Goal: Communication & Community: Answer question/provide support

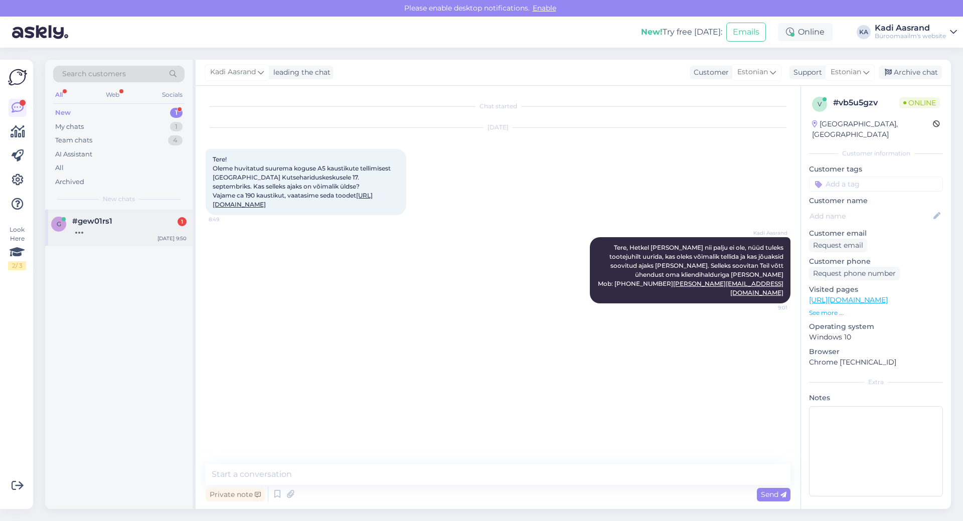
click at [160, 220] on div "#gew01rs1 1" at bounding box center [129, 221] width 114 height 9
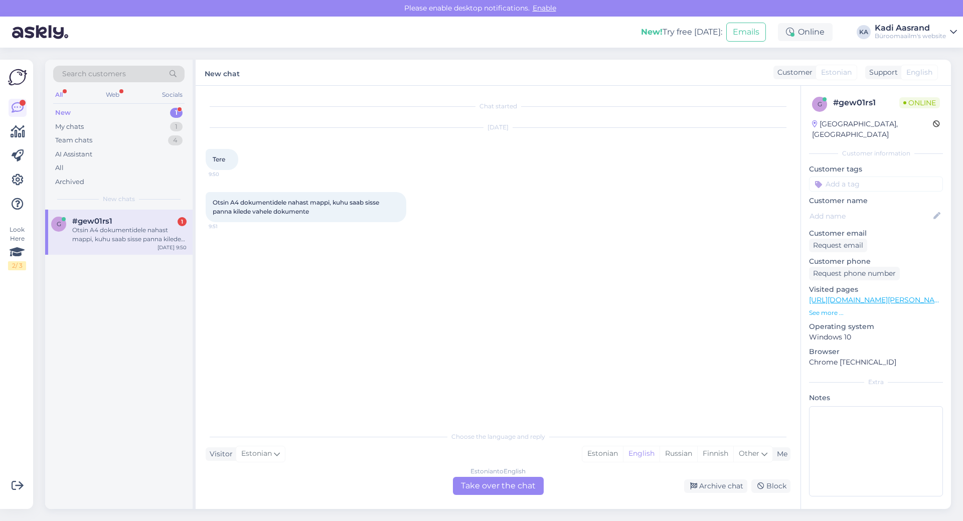
click at [390, 287] on div "Chat started [DATE] Tere 9:50 Otsin A4 dokumentidele nahast mappi, kuhu saab si…" at bounding box center [503, 256] width 594 height 321
click at [603, 456] on div "Estonian" at bounding box center [602, 453] width 41 height 15
click at [510, 484] on div "Estonian to Estonian Take over the chat" at bounding box center [498, 486] width 91 height 18
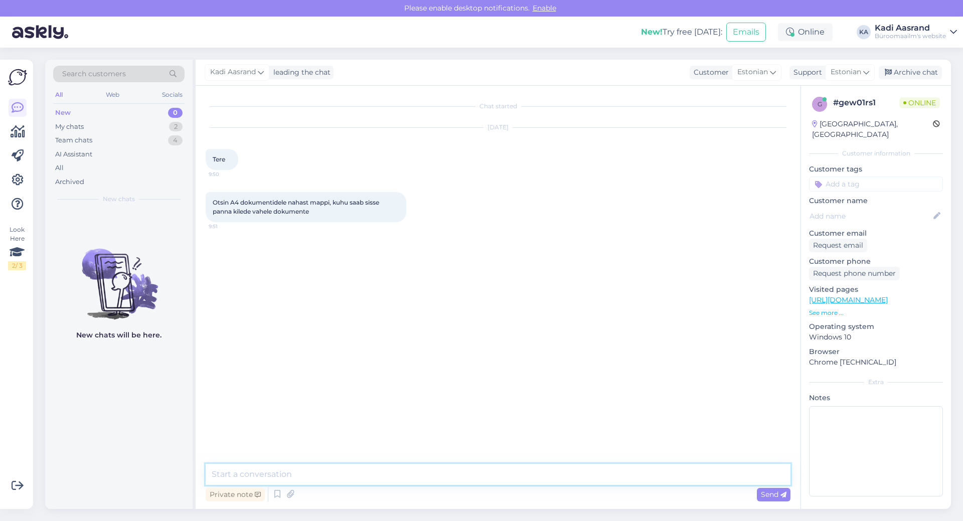
click at [352, 475] on textarea at bounding box center [498, 474] width 585 height 21
paste textarea "[URL][DOMAIN_NAME]"
type textarea "Tere, kas mõtlete midagi sellist [URL][DOMAIN_NAME]"
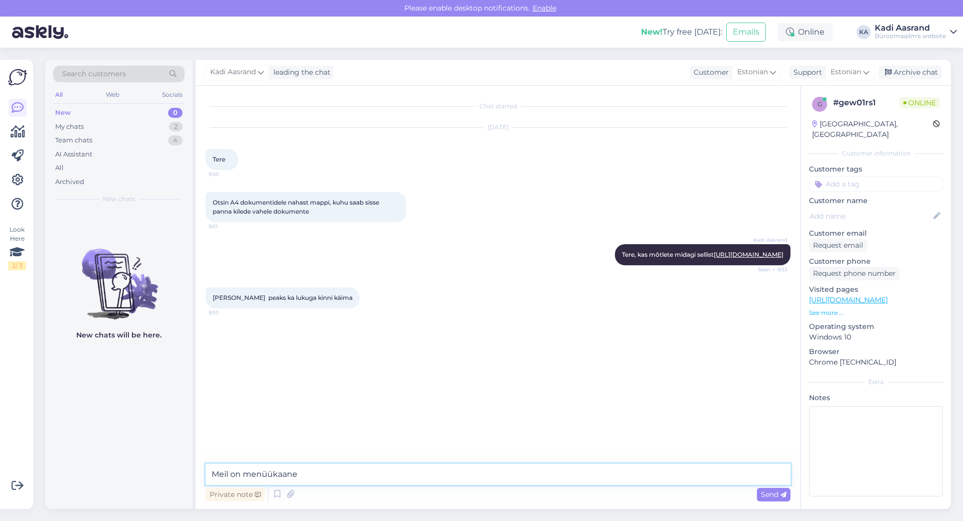
type textarea "Meil on menüükaane"
drag, startPoint x: 317, startPoint y: 475, endPoint x: 143, endPoint y: 476, distance: 174.5
click at [143, 476] on div "Search customers All Web Socials New 0 My chats 2 Team chats 4 AI Assistant All…" at bounding box center [498, 284] width 906 height 449
click at [413, 490] on div "Private note Send" at bounding box center [498, 494] width 585 height 19
click at [410, 472] on textarea at bounding box center [498, 474] width 585 height 21
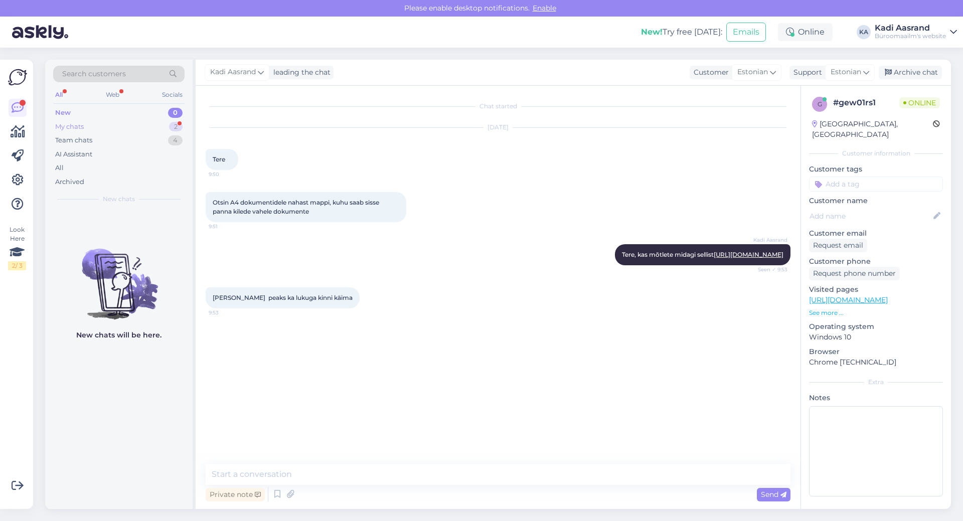
click at [138, 127] on div "My chats 2" at bounding box center [118, 127] width 131 height 14
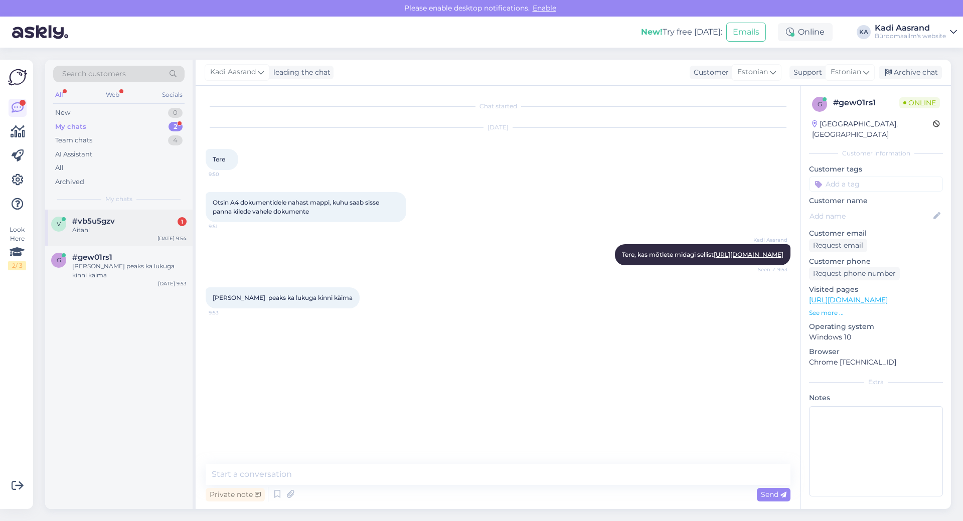
click at [166, 222] on div "#vb5u5gzv 1" at bounding box center [129, 221] width 114 height 9
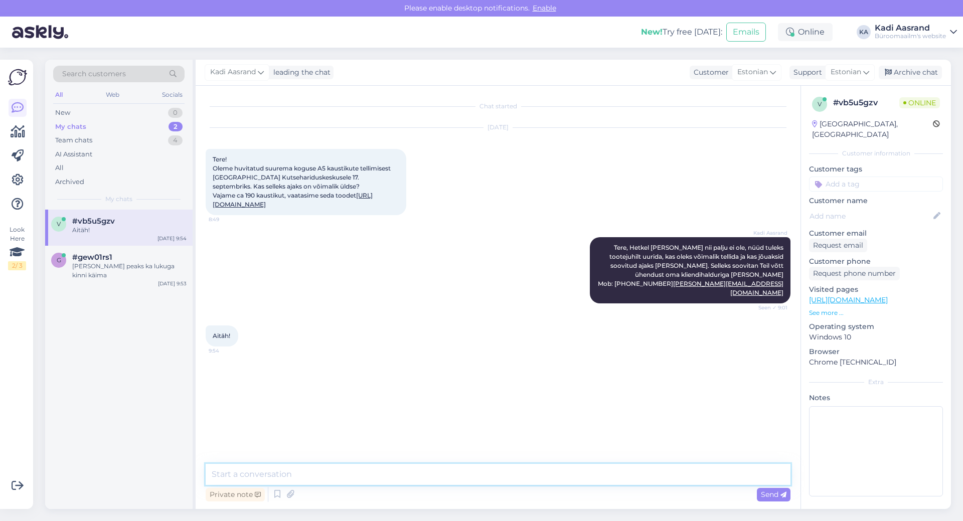
click at [392, 478] on textarea at bounding box center [498, 474] width 585 height 21
type textarea "[PERSON_NAME] [PERSON_NAME] päeva"
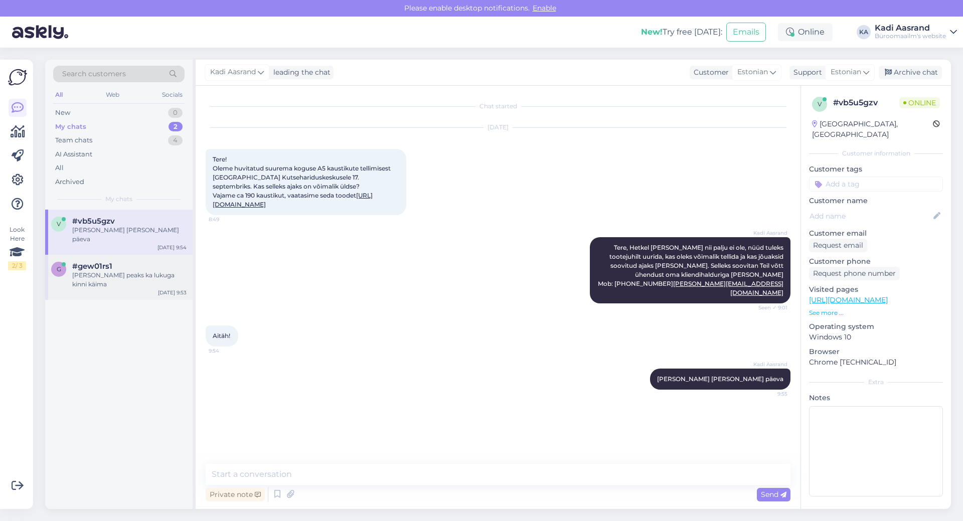
click at [133, 262] on div "#gew01rs1" at bounding box center [129, 266] width 114 height 9
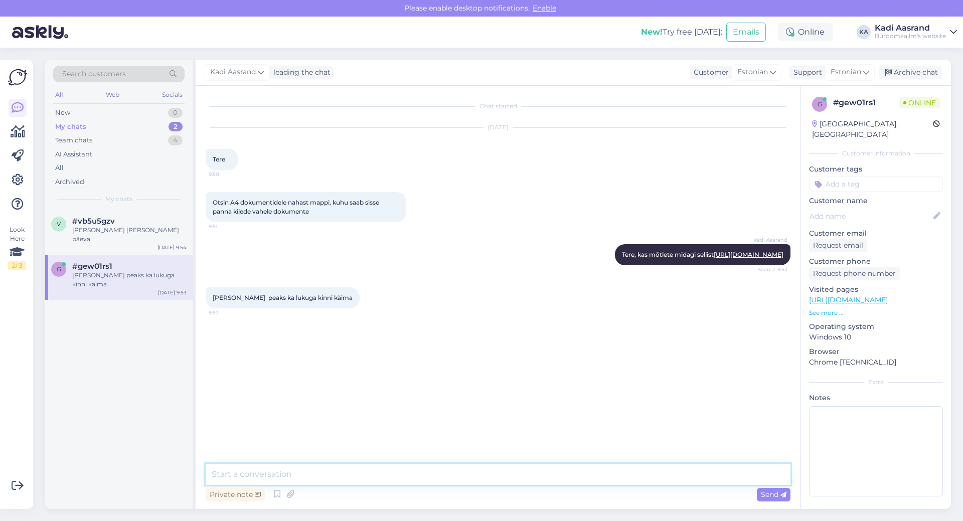
click at [293, 475] on textarea at bounding box center [498, 474] width 585 height 21
paste textarea "[URL][DOMAIN_NAME][PERSON_NAME][PERSON_NAME]"
type textarea "Lukuga variandid on meil ainult sellised [URL][DOMAIN_NAME][PERSON_NAME][PERSON…"
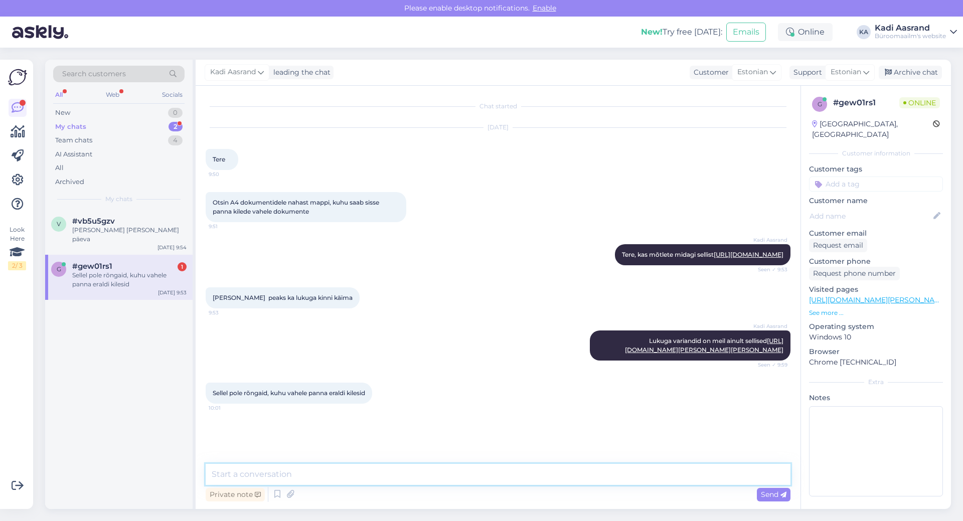
scroll to position [23, 0]
click at [115, 271] on div "Sellel pole rõngaid, kuhu vahele panna eraldi kilesid" at bounding box center [129, 280] width 114 height 18
click at [386, 481] on textarea at bounding box center [498, 474] width 585 height 21
paste textarea "[URL][DOMAIN_NAME][PERSON_NAME]"
type textarea "Siin on nüüd rõngad ka [URL][DOMAIN_NAME][PERSON_NAME]"
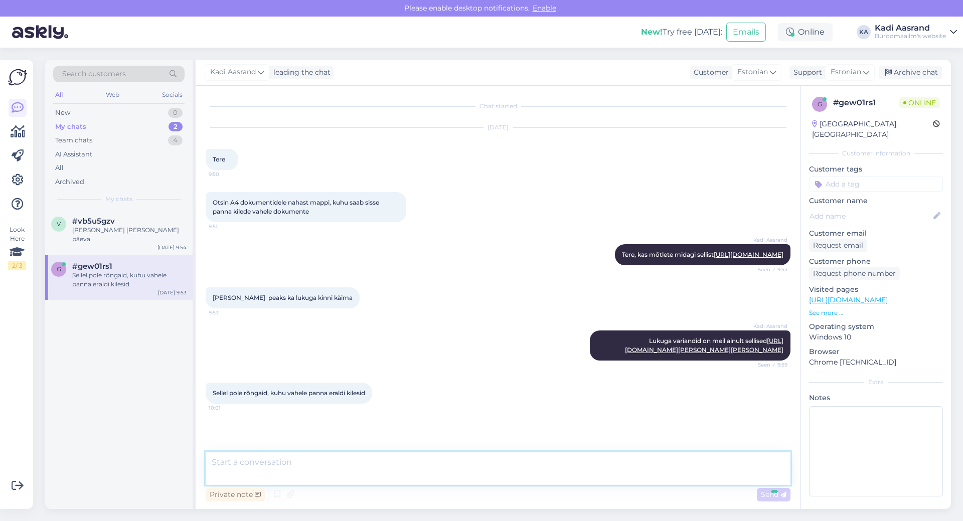
scroll to position [102, 0]
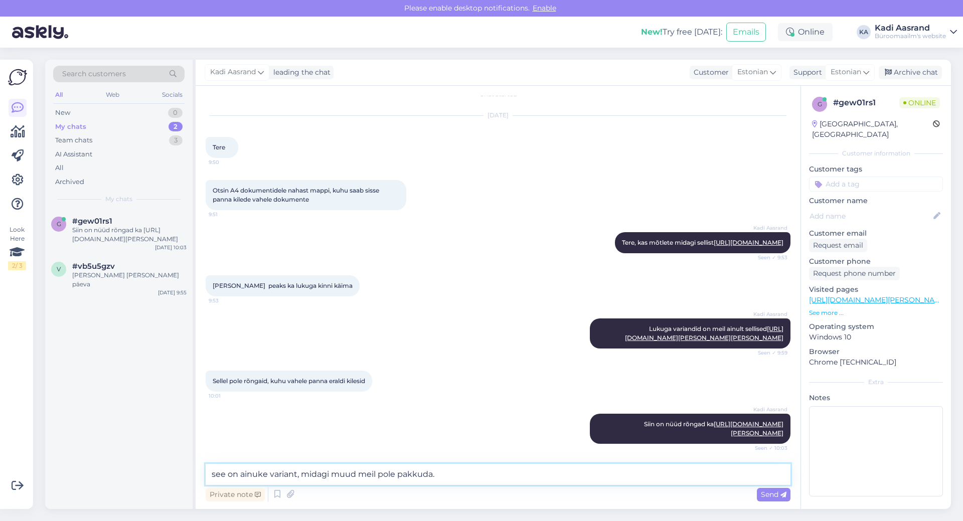
type textarea "see on ainuke variant, midagi muud meil pole pakkuda."
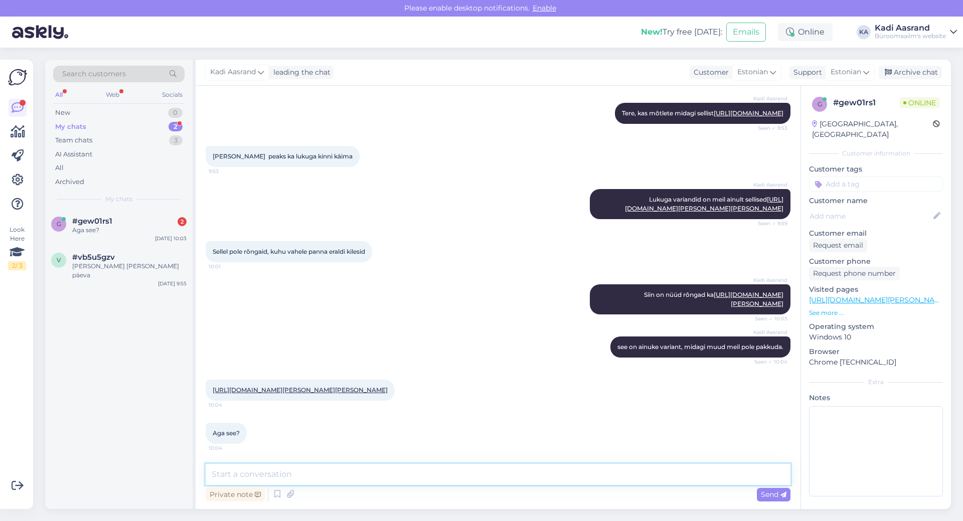
scroll to position [259, 0]
click at [294, 386] on link "[URL][DOMAIN_NAME][PERSON_NAME][PERSON_NAME]" at bounding box center [300, 390] width 175 height 8
click at [334, 476] on textarea at bounding box center [498, 474] width 585 height 21
type textarea "See on A5 suurus"
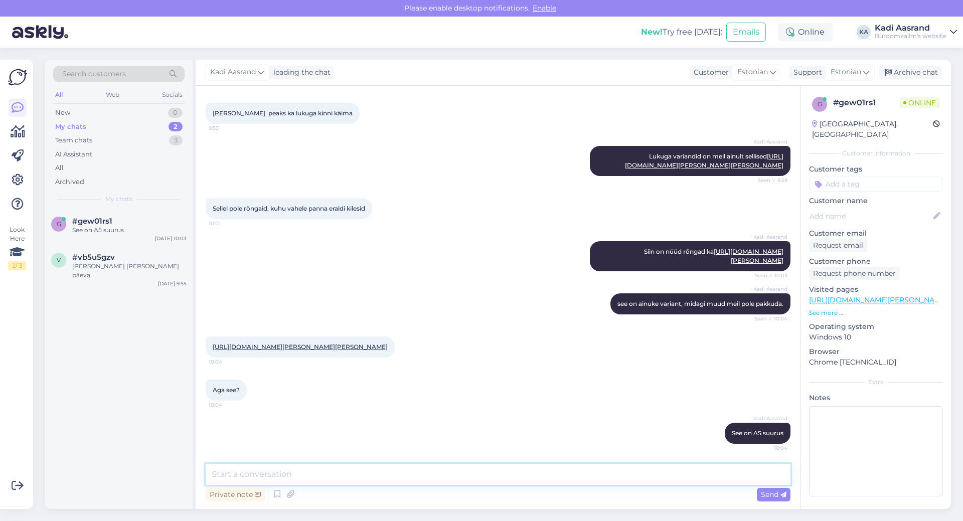
scroll to position [302, 0]
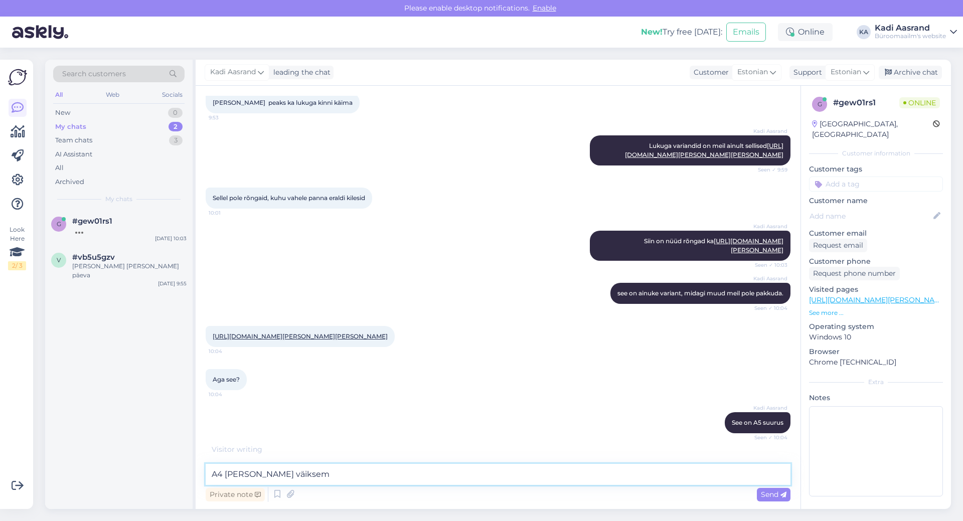
type textarea "A4 [PERSON_NAME] väiksem"
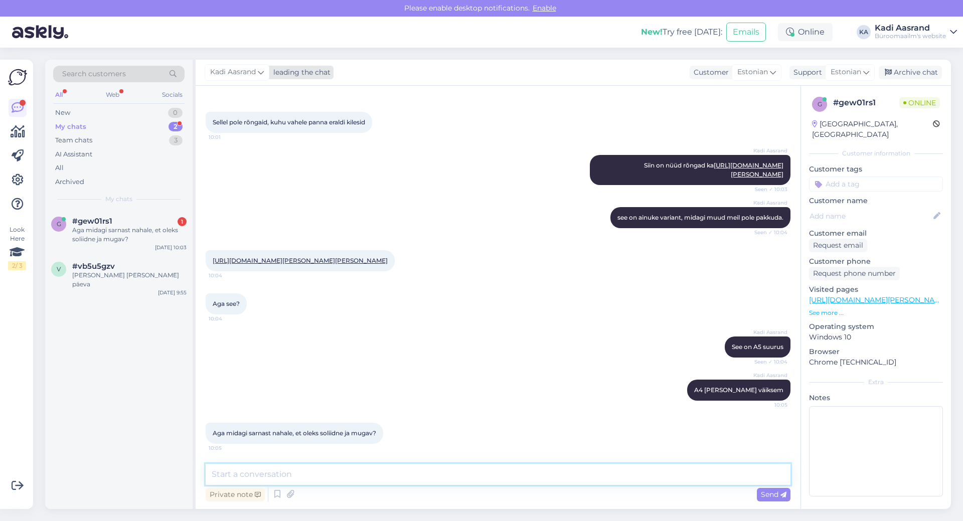
scroll to position [431, 0]
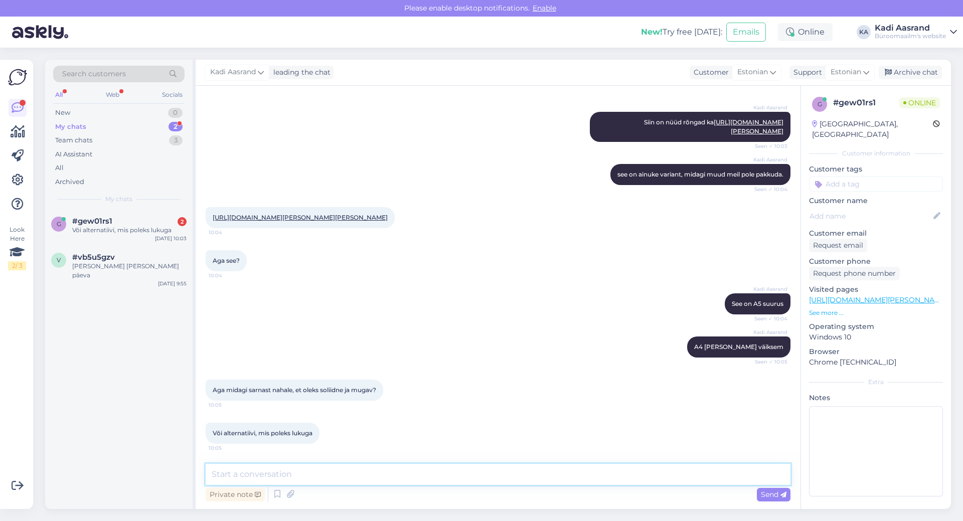
click at [330, 475] on textarea at bounding box center [498, 474] width 585 height 21
type textarea "aga rõngastega siis?"
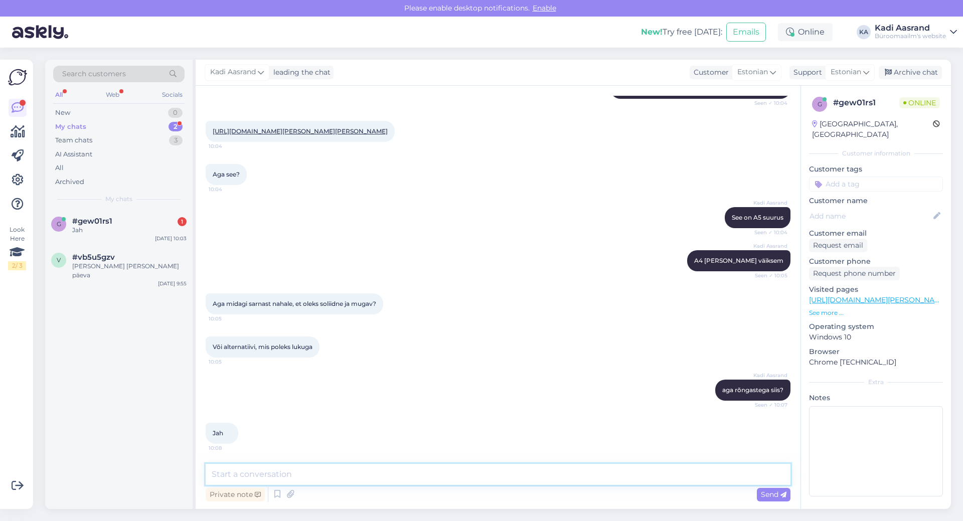
scroll to position [518, 0]
click at [344, 472] on textarea at bounding box center [498, 474] width 585 height 21
paste textarea "[URL][DOMAIN_NAME][PERSON_NAME]"
type textarea "[URL][DOMAIN_NAME][PERSON_NAME]"
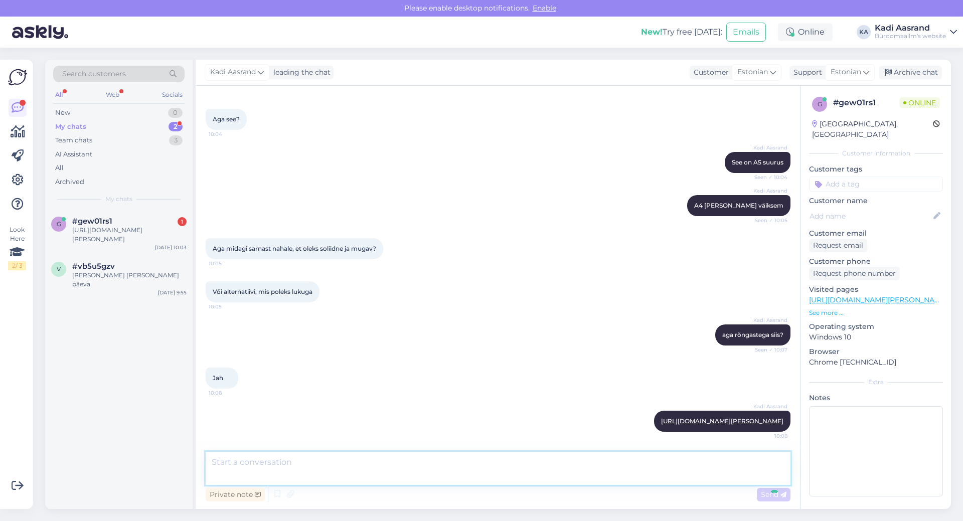
scroll to position [579, 0]
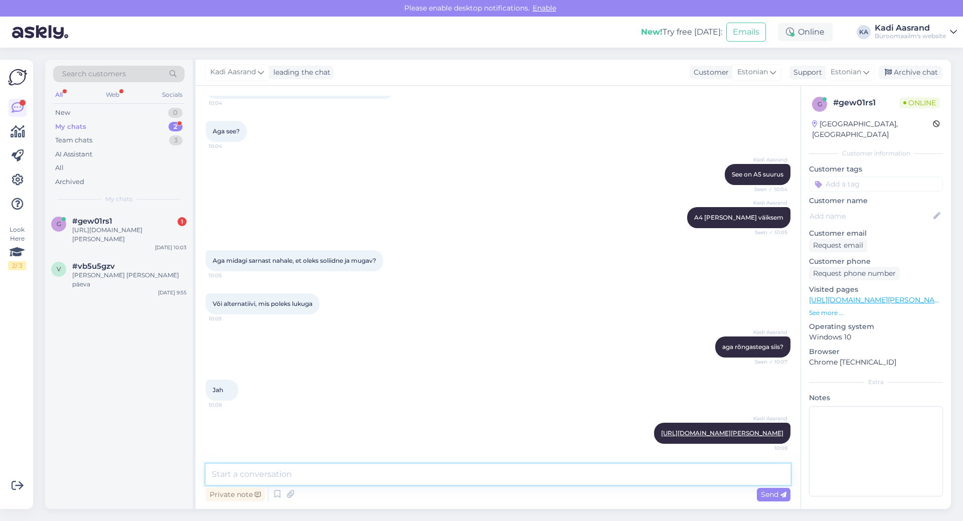
click at [413, 477] on textarea at bounding box center [498, 474] width 585 height 21
type textarea "Siis on sellised tavalised rõngaskaaned"
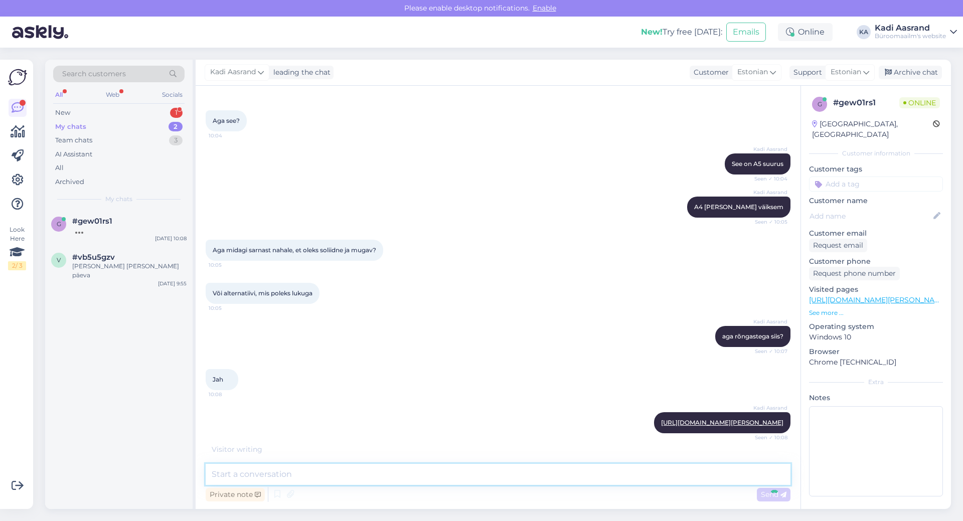
scroll to position [622, 0]
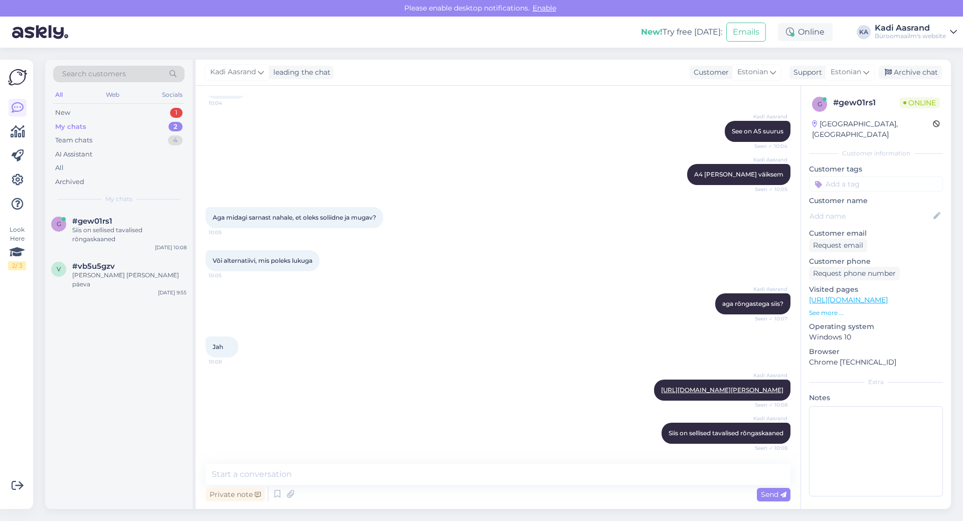
click at [127, 363] on div "g #gew01rs1 Siis on sellised tavalised rõngaskaaned [DATE] 10:08 v #vb5u5gzv [P…" at bounding box center [118, 359] width 147 height 299
click at [86, 113] on div "New 1" at bounding box center [118, 113] width 131 height 14
click at [92, 238] on div "Mis on laualambi, tootekood K0017295, kõrgus?" at bounding box center [129, 235] width 114 height 18
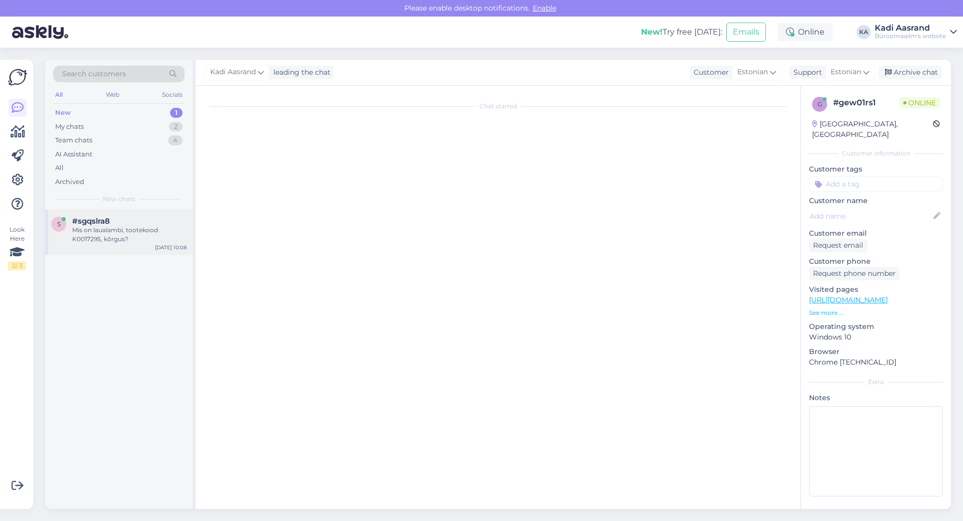
scroll to position [0, 0]
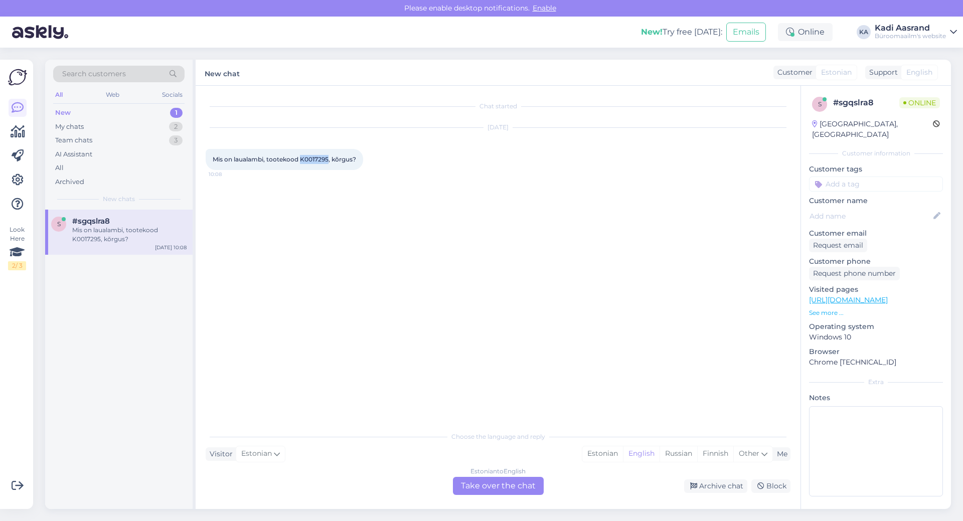
drag, startPoint x: 301, startPoint y: 158, endPoint x: 328, endPoint y: 155, distance: 26.7
click at [328, 155] on span "Mis on laualambi, tootekood K0017295, kõrgus?" at bounding box center [284, 159] width 143 height 8
copy span "K0017295"
click at [605, 454] on div "Estonian" at bounding box center [602, 453] width 41 height 15
click at [511, 481] on div "Estonian to Estonian Take over the chat" at bounding box center [498, 486] width 91 height 18
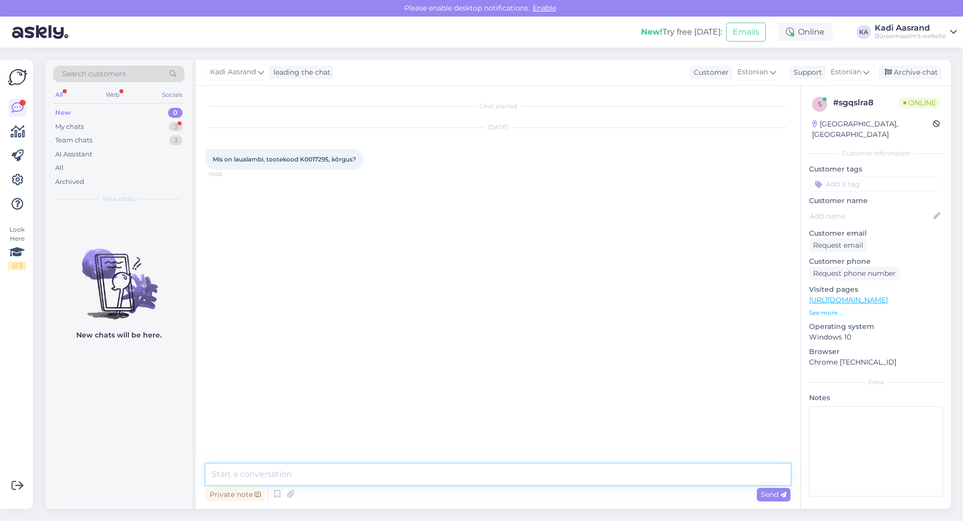
click at [328, 480] on textarea at bounding box center [498, 474] width 585 height 21
type textarea "Tere, selle kõrgus peaks olema 400mm ehk siis 40cm"
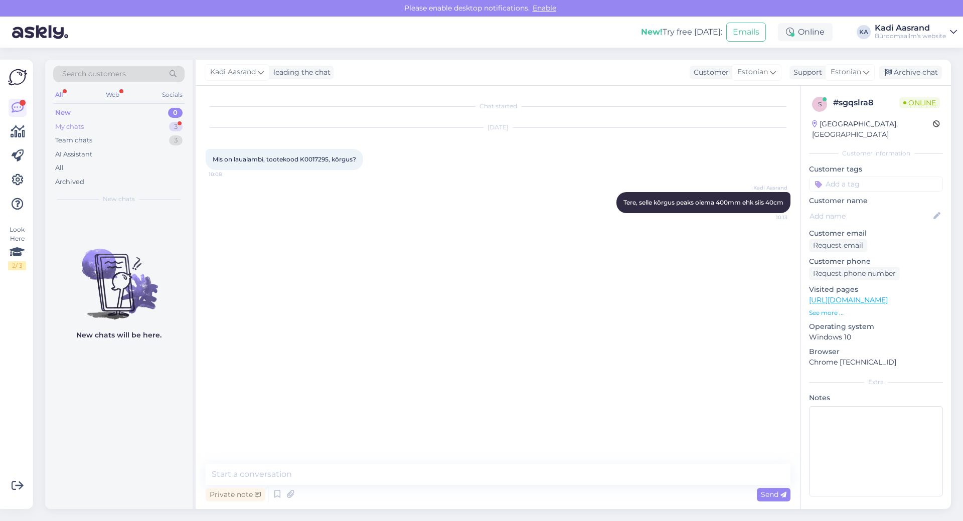
click at [125, 126] on div "My chats 3" at bounding box center [118, 127] width 131 height 14
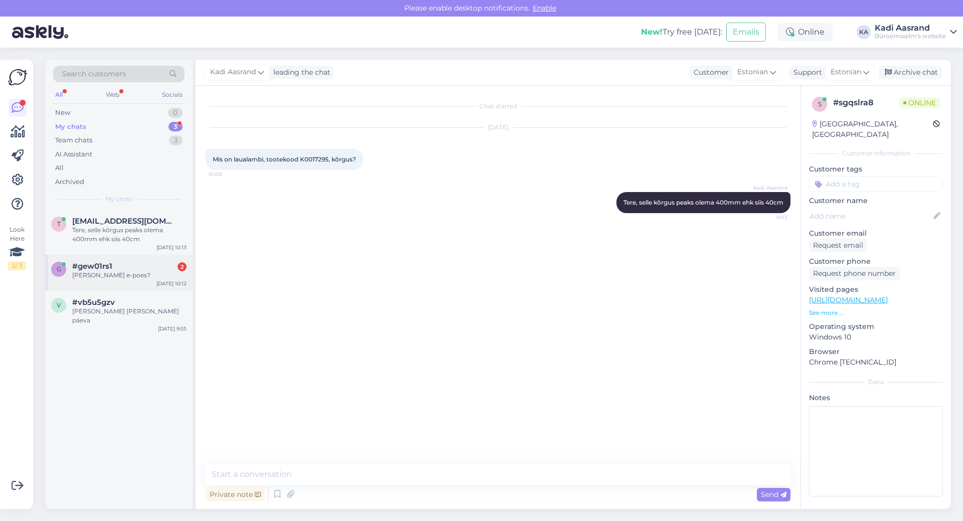
click at [89, 270] on span "#gew01rs1" at bounding box center [92, 266] width 40 height 9
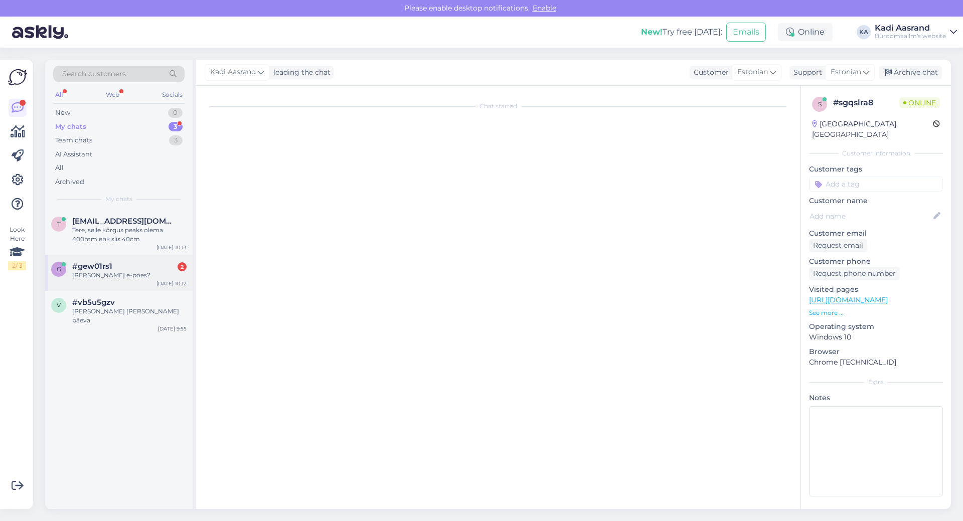
scroll to position [735, 0]
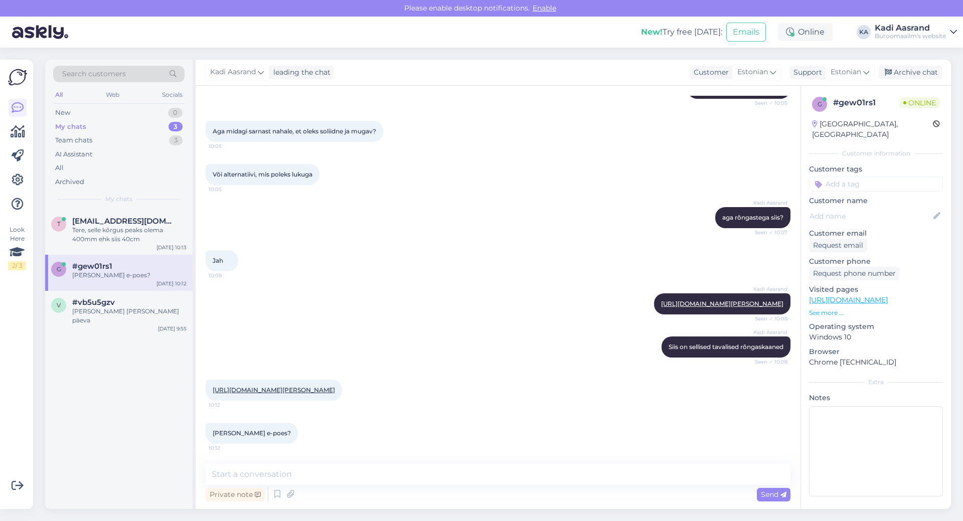
click at [275, 282] on div "Kadi Aasrand [URL][DOMAIN_NAME][PERSON_NAME] Seen ✓ 10:08" at bounding box center [498, 303] width 585 height 43
click at [273, 386] on link "[URL][DOMAIN_NAME][PERSON_NAME]" at bounding box center [274, 390] width 122 height 8
click at [348, 473] on textarea at bounding box center [498, 474] width 585 height 21
type textarea "Seda tõesti pole, seda on kauplustes ainult alles."
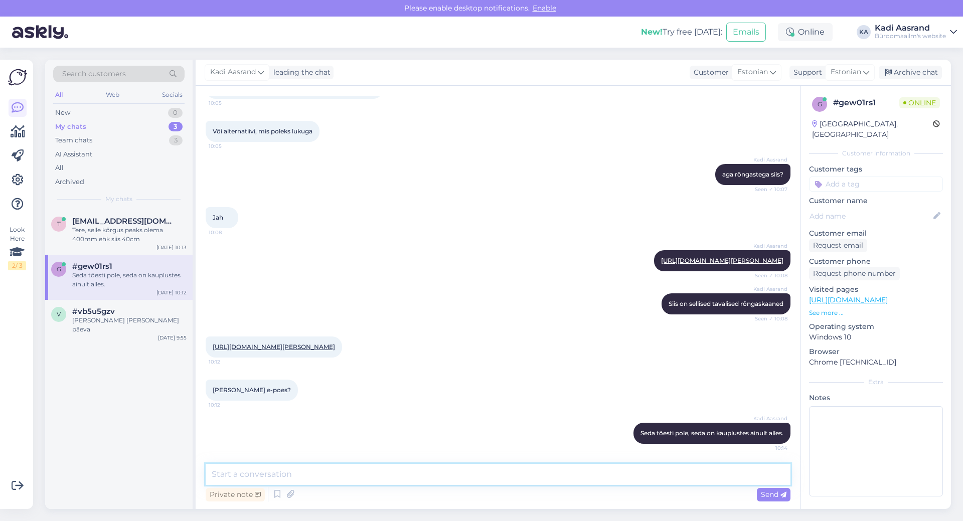
scroll to position [778, 0]
type textarea "Kui soovite võin Teile tellimuse vormistada ning Kadaka kauplusest tagasi telli…"
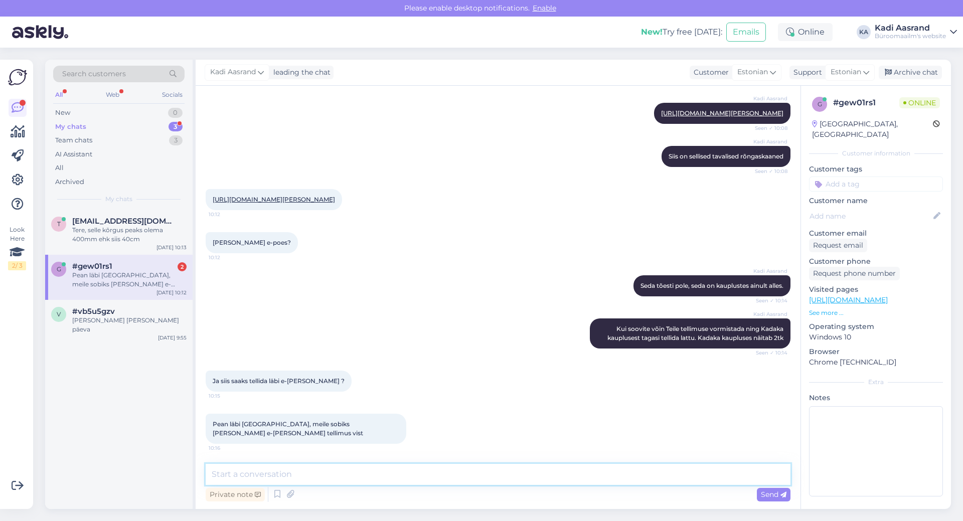
scroll to position [917, 0]
click at [105, 290] on div "g #gew01rs1 2 Pean läbi [GEOGRAPHIC_DATA], meile sobiks [PERSON_NAME] e-[PERSON…" at bounding box center [118, 277] width 147 height 45
click at [436, 472] on textarea at bounding box center [498, 474] width 585 height 21
type textarea "arutage ja andke siis teada."
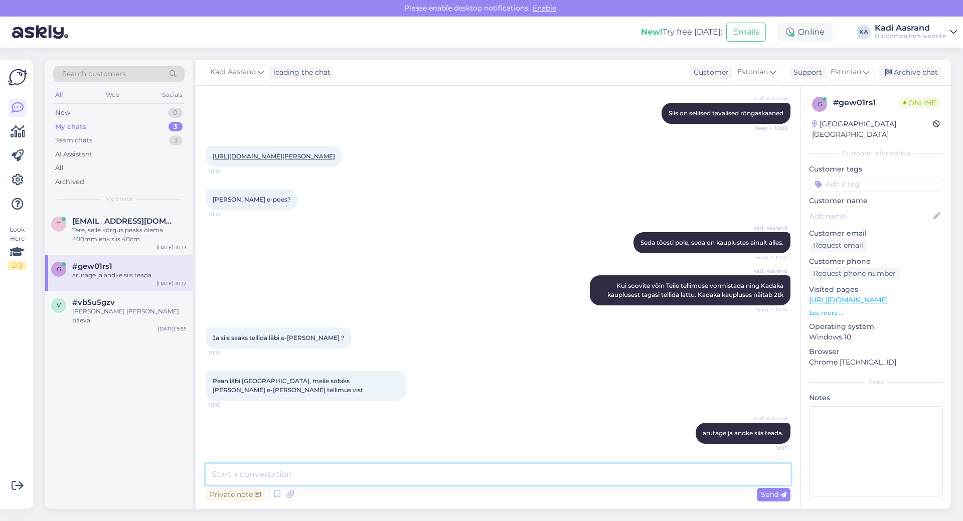
scroll to position [960, 0]
type textarea "Kui ise Teile tellimuse vormistan siis ei pea enam läbi e-[PERSON_NAME] tellima."
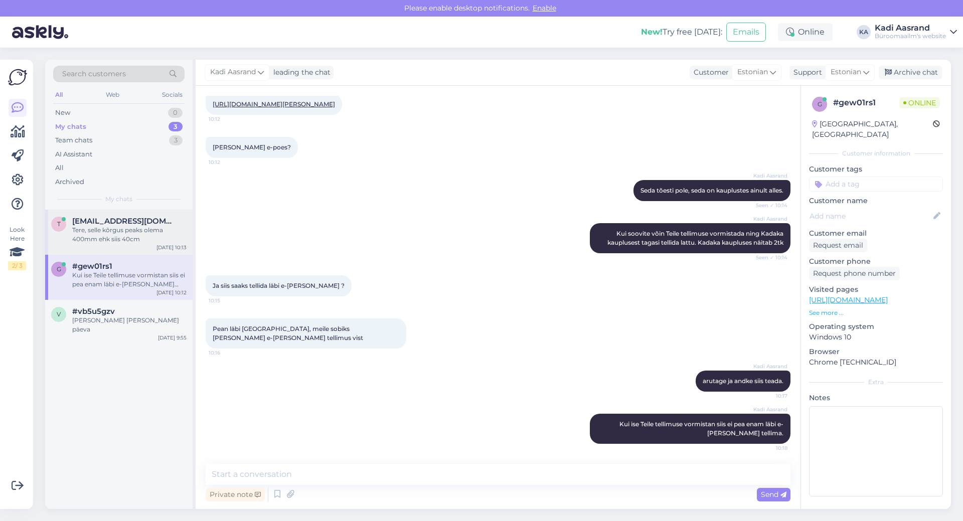
click at [130, 225] on span "[EMAIL_ADDRESS][DOMAIN_NAME]" at bounding box center [124, 221] width 104 height 9
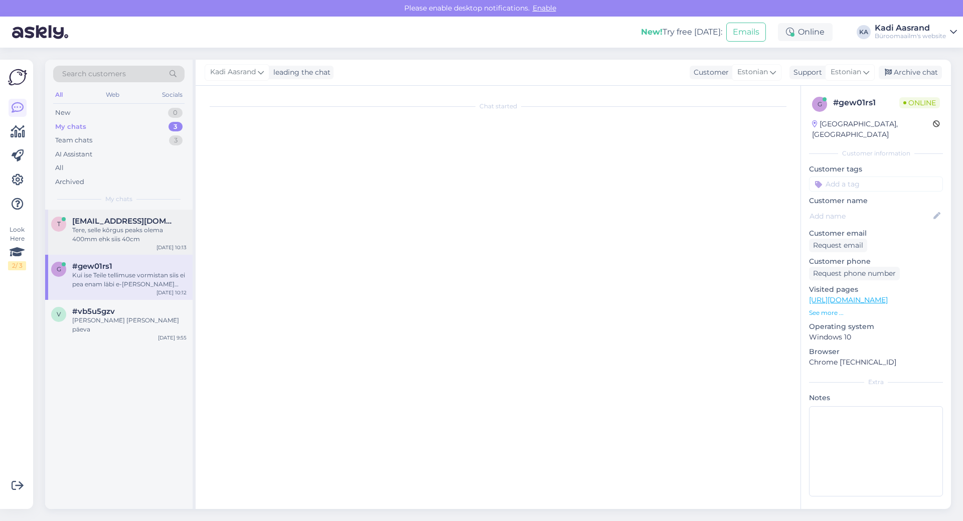
scroll to position [0, 0]
